Goal: Information Seeking & Learning: Learn about a topic

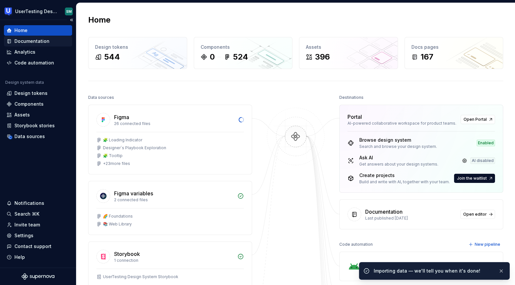
click at [43, 41] on div "Documentation" at bounding box center [31, 41] width 35 height 7
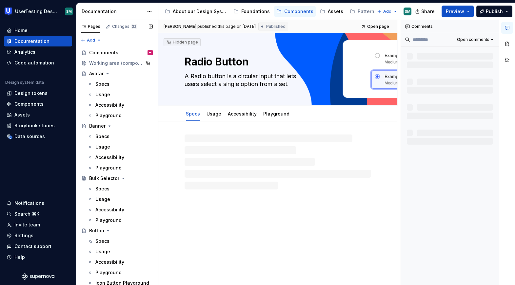
scroll to position [709, 0]
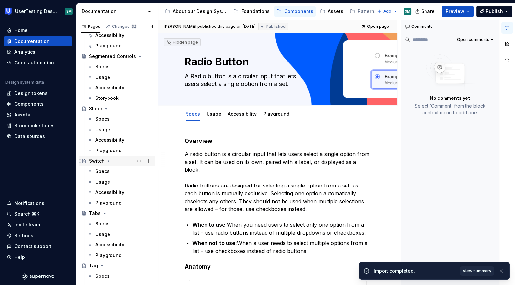
click at [116, 160] on div "Switch" at bounding box center [121, 161] width 64 height 9
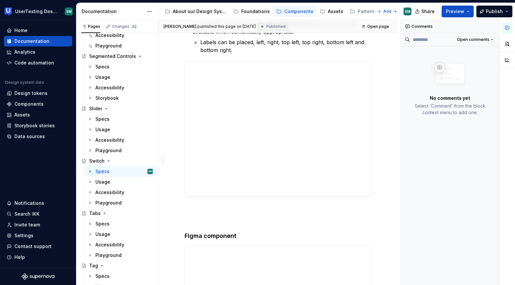
scroll to position [521, 0]
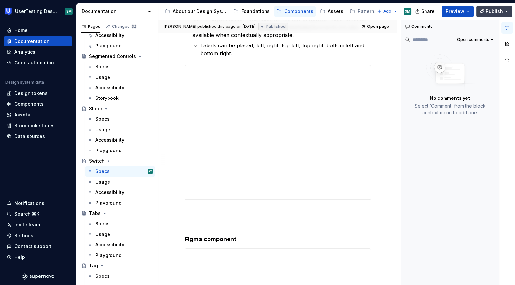
click at [507, 11] on button "Publish" at bounding box center [494, 12] width 36 height 12
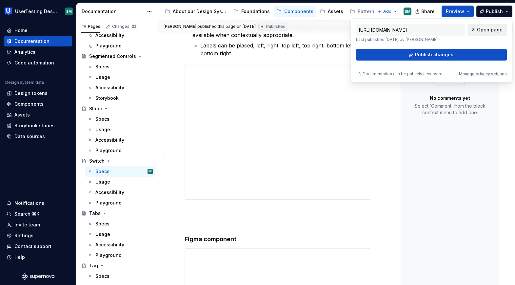
click at [486, 29] on span "Open page" at bounding box center [490, 30] width 26 height 7
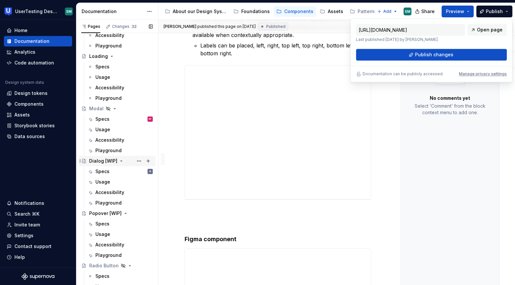
click at [126, 162] on div "Dialog [WIP]" at bounding box center [121, 161] width 64 height 9
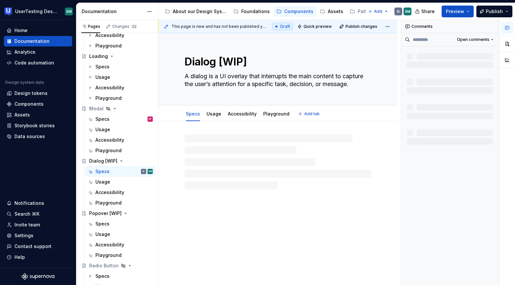
click at [247, 63] on textarea "Dialog [WIP]" at bounding box center [276, 62] width 186 height 16
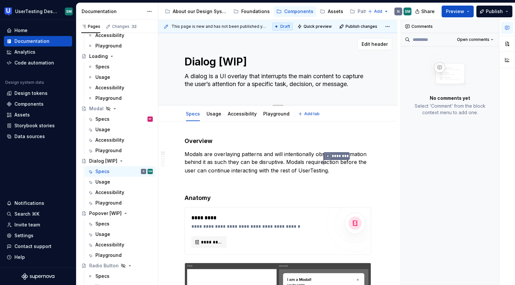
click at [217, 63] on textarea "Dialog [WIP]" at bounding box center [276, 62] width 186 height 16
type textarea "*"
type textarea "Dialog"
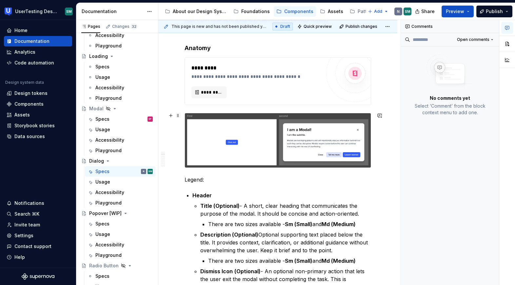
scroll to position [159, 0]
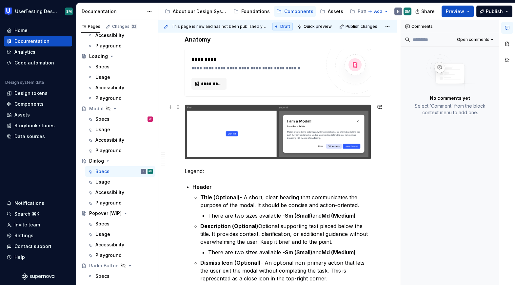
type textarea "*"
type textarea "Dialog [WIP]"
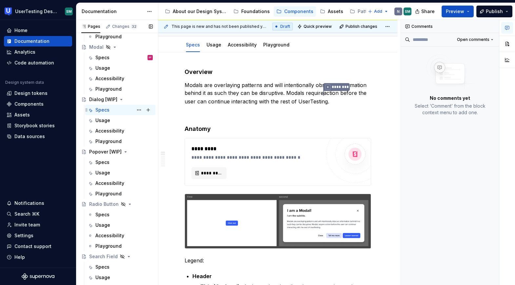
scroll to position [458, 0]
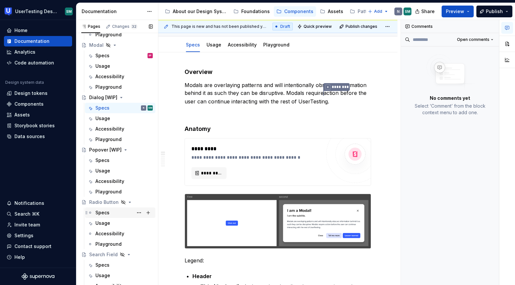
click at [110, 214] on div "Specs" at bounding box center [123, 212] width 57 height 9
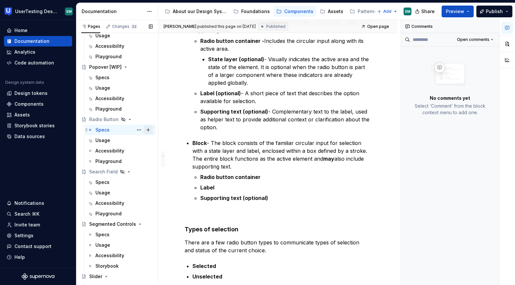
scroll to position [557, 0]
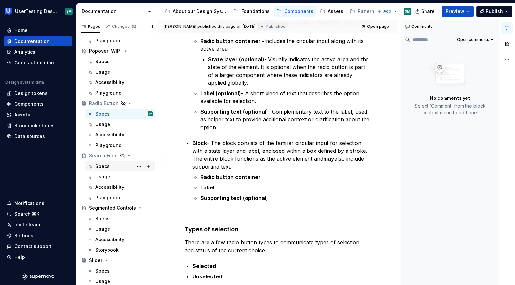
click at [106, 166] on div "Specs" at bounding box center [102, 166] width 14 height 7
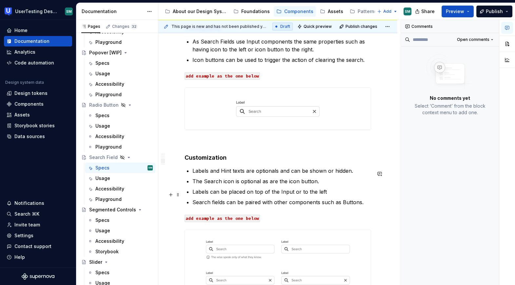
scroll to position [531, 0]
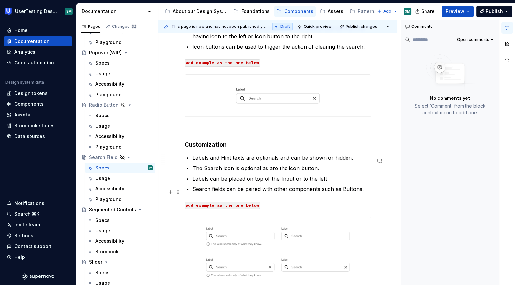
type textarea "*"
